Goal: Task Accomplishment & Management: Use online tool/utility

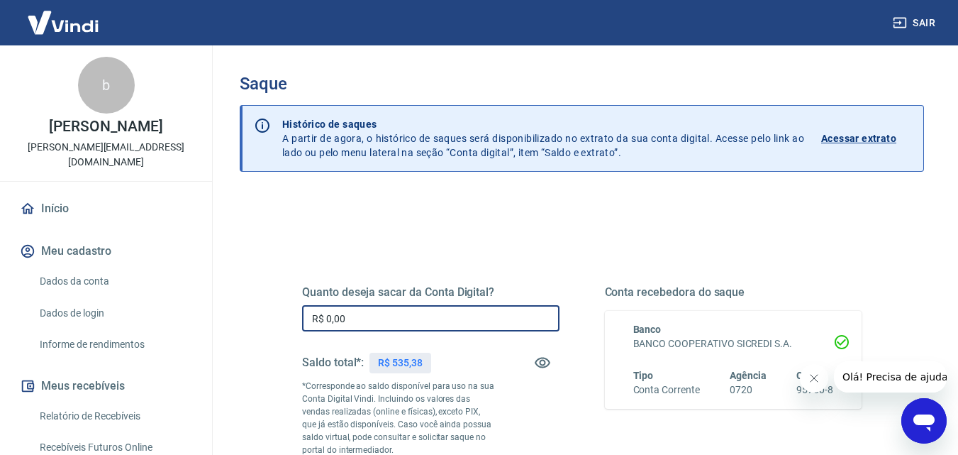
drag, startPoint x: 369, startPoint y: 325, endPoint x: 322, endPoint y: 324, distance: 47.5
click at [322, 324] on input "R$ 0,00" at bounding box center [430, 318] width 257 height 26
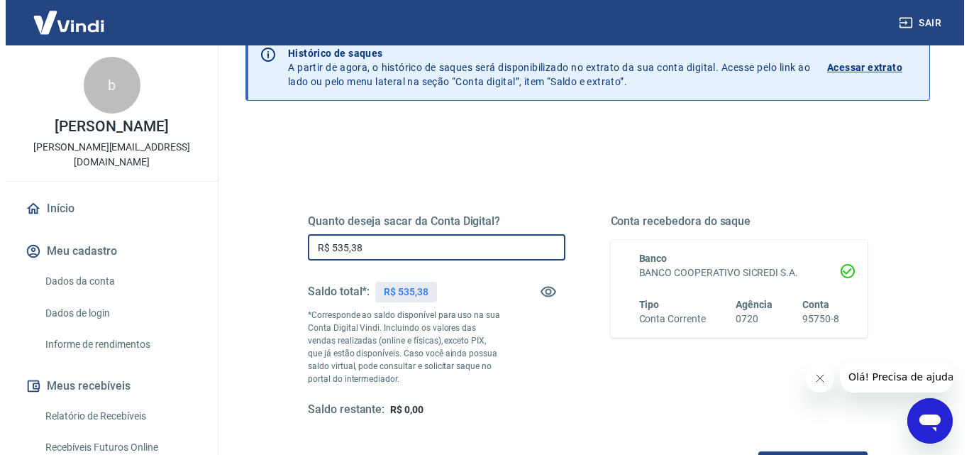
scroll to position [142, 0]
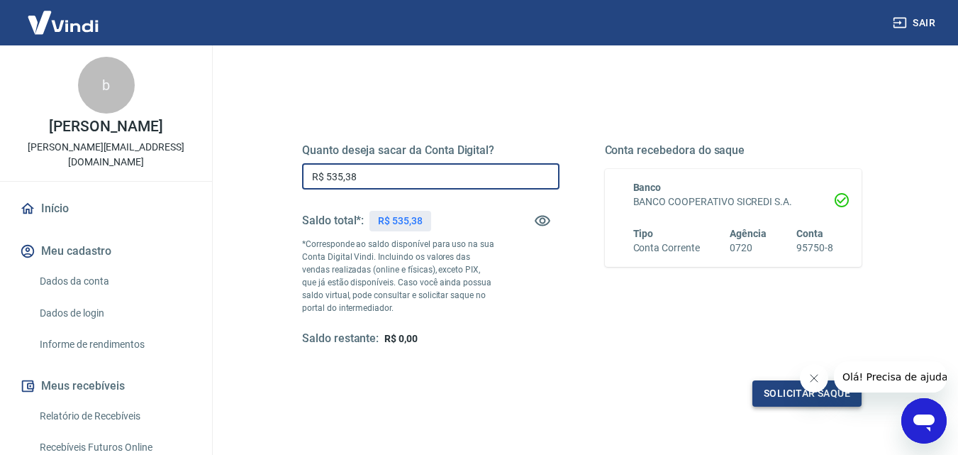
type input "R$ 535,38"
click at [774, 395] on button "Solicitar saque" at bounding box center [806, 393] width 109 height 26
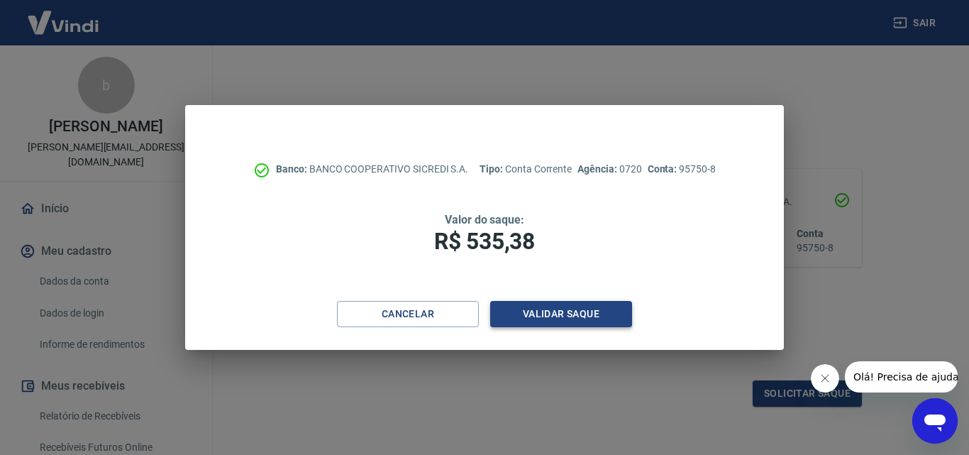
click at [531, 310] on button "Validar saque" at bounding box center [561, 314] width 142 height 26
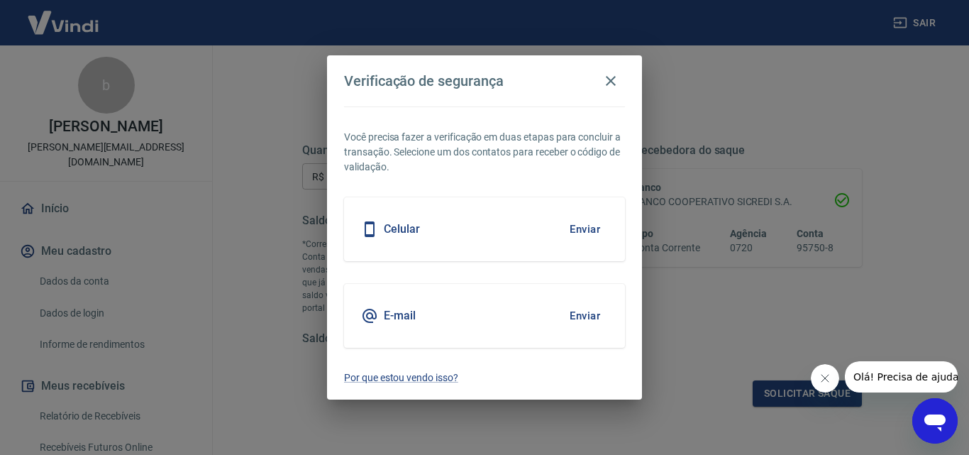
click at [587, 314] on button "Enviar" at bounding box center [585, 316] width 46 height 30
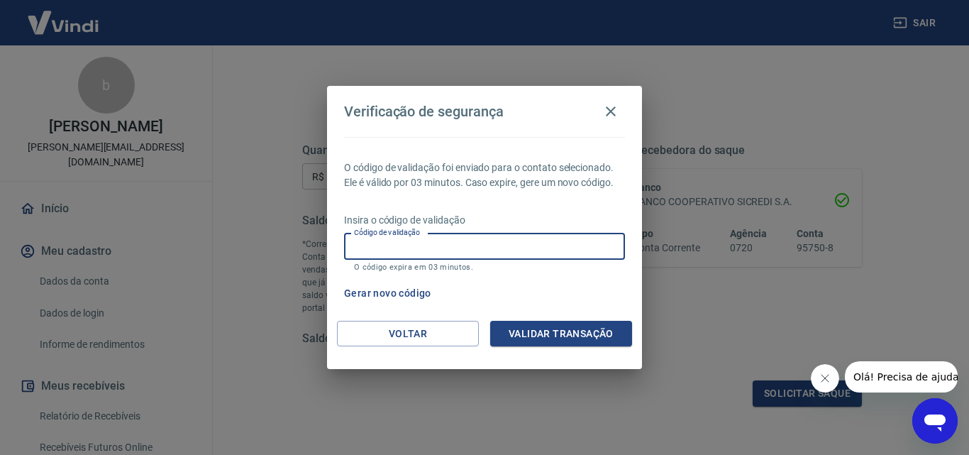
click at [386, 252] on input "Código de validação" at bounding box center [484, 246] width 281 height 26
paste input "922958"
type input "922958"
click at [557, 340] on button "Validar transação" at bounding box center [561, 334] width 142 height 26
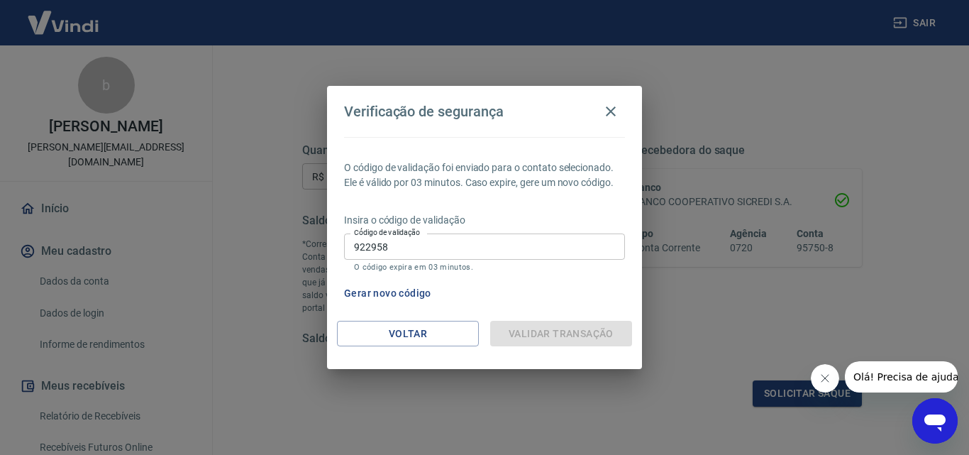
click at [493, 301] on div "Gerar novo código" at bounding box center [481, 293] width 287 height 26
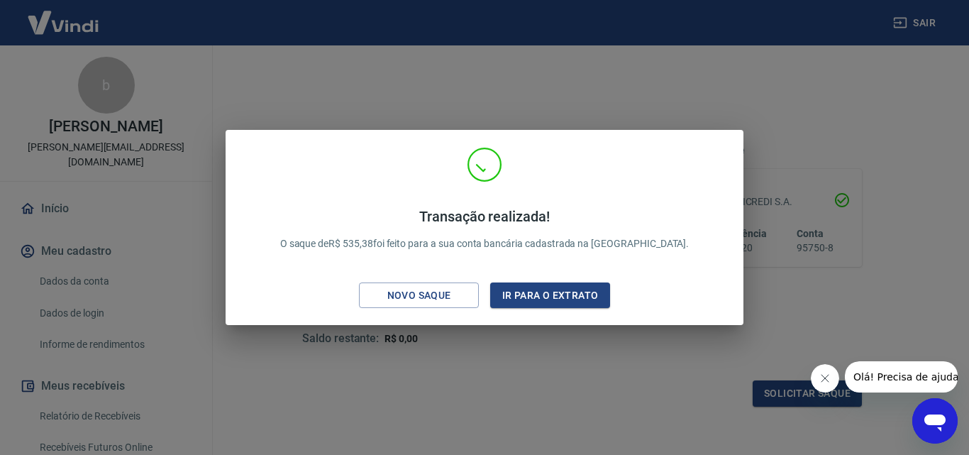
click at [823, 377] on icon "Fechar mensagem da empresa" at bounding box center [824, 377] width 7 height 7
